Goal: Task Accomplishment & Management: Manage account settings

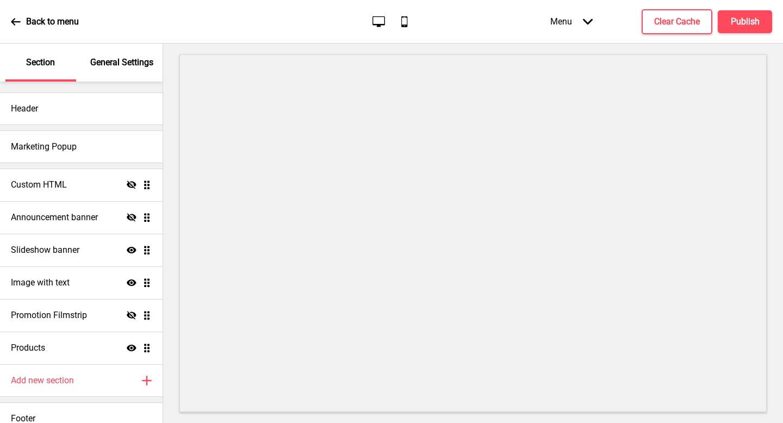
click at [12, 20] on icon at bounding box center [16, 22] width 10 height 10
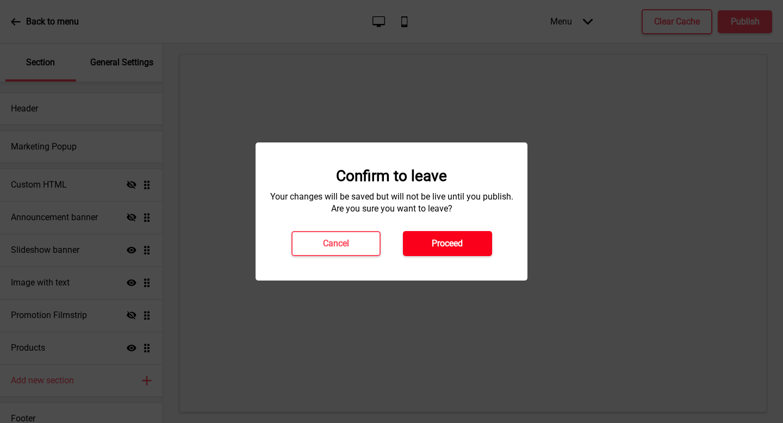
click at [412, 251] on button "Proceed" at bounding box center [447, 243] width 89 height 25
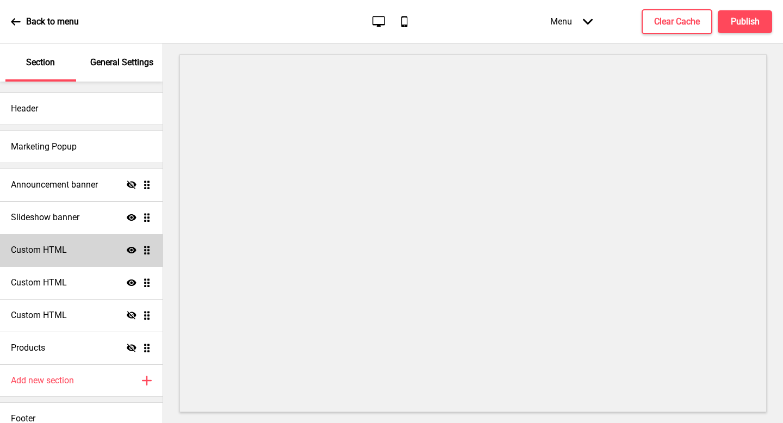
click at [102, 259] on div "Custom HTML Show Drag" at bounding box center [81, 250] width 163 height 33
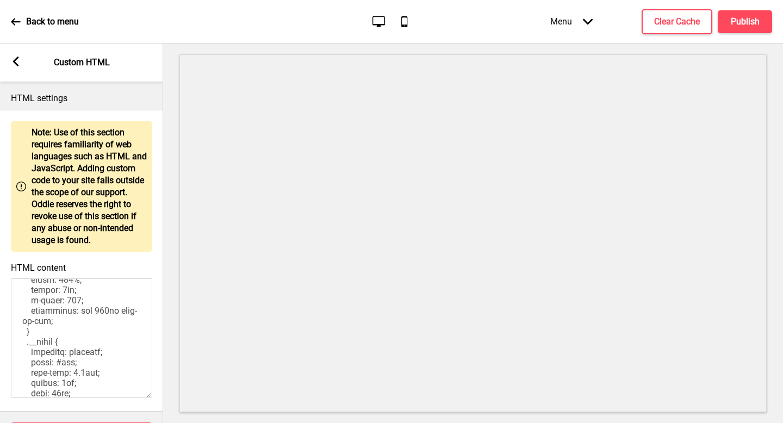
scroll to position [630, 0]
click at [17, 67] on div "Arrow left" at bounding box center [16, 63] width 10 height 12
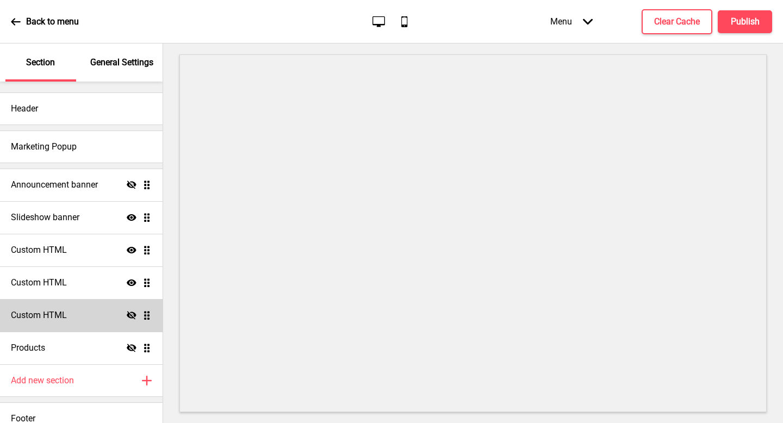
scroll to position [12, 0]
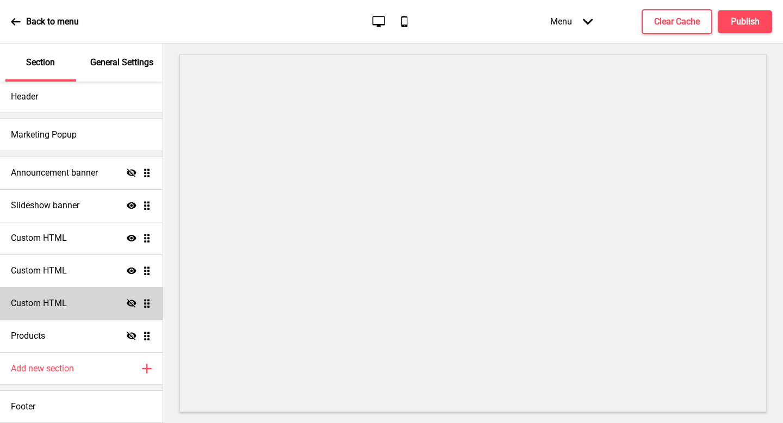
click at [80, 306] on div "Custom HTML Hide Drag" at bounding box center [81, 303] width 163 height 33
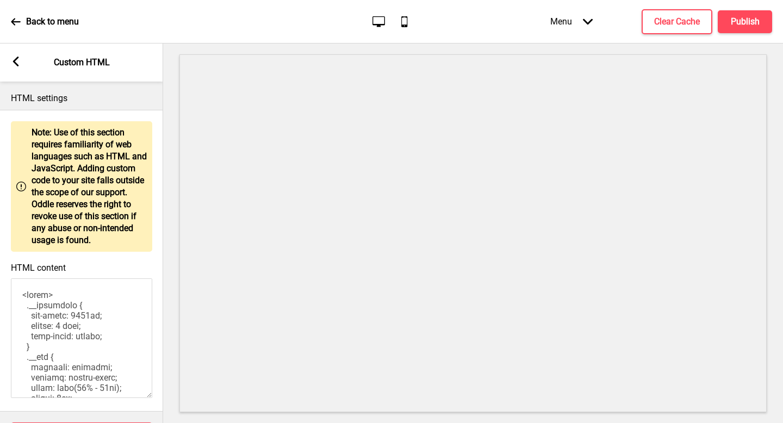
click at [18, 62] on rect at bounding box center [16, 62] width 10 height 10
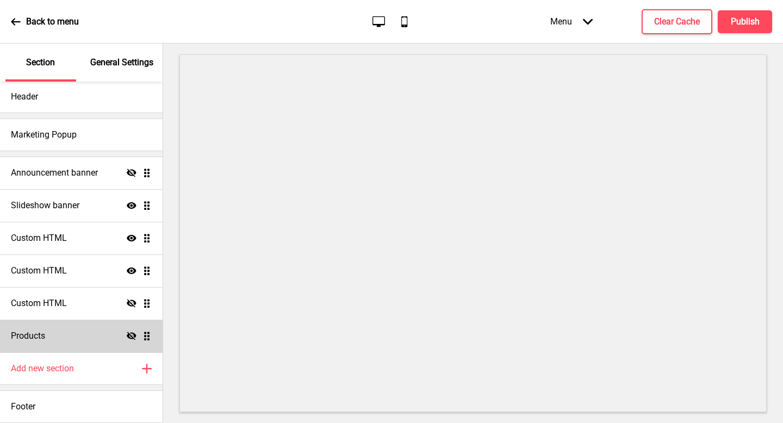
click at [72, 332] on div "Products Hide Drag" at bounding box center [81, 336] width 163 height 33
select select "list"
select select "side"
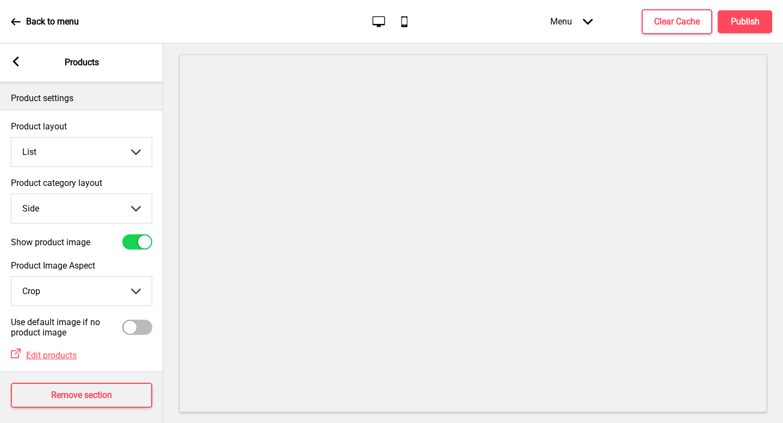
click at [15, 66] on div "Arrow left" at bounding box center [16, 63] width 10 height 12
